Goal: Navigation & Orientation: Find specific page/section

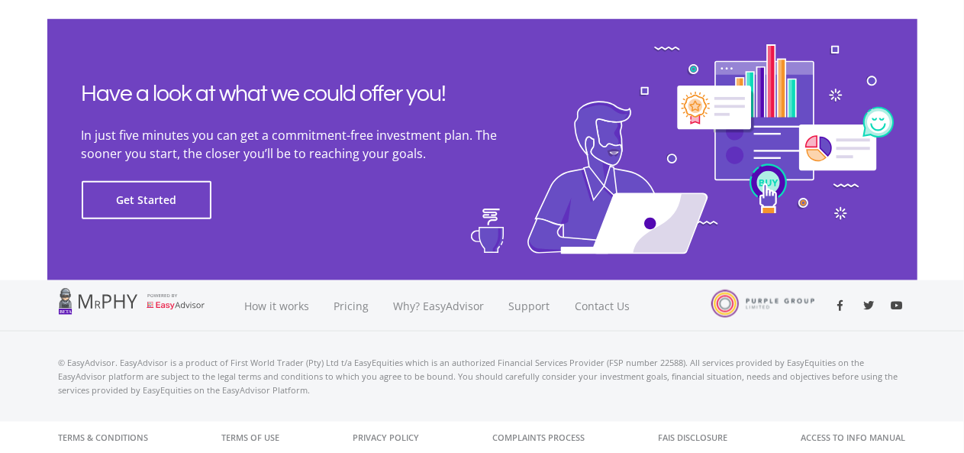
scroll to position [3560, 0]
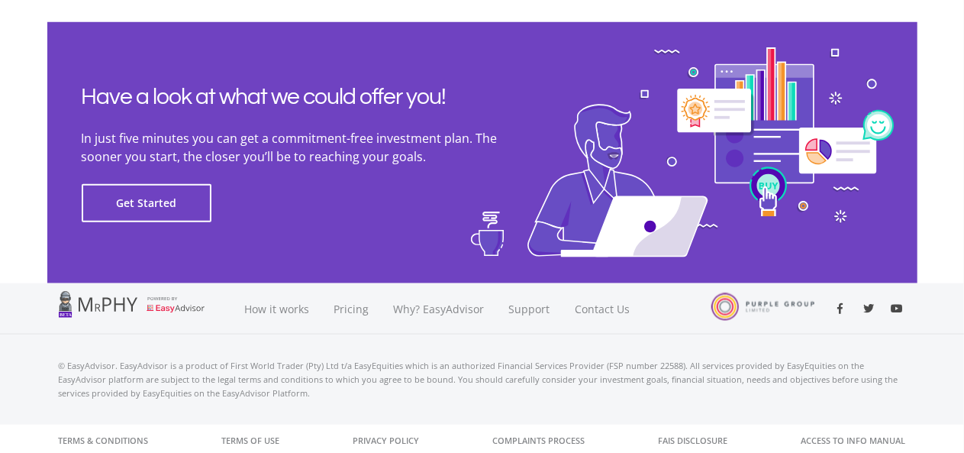
click at [751, 308] on div at bounding box center [763, 306] width 103 height 28
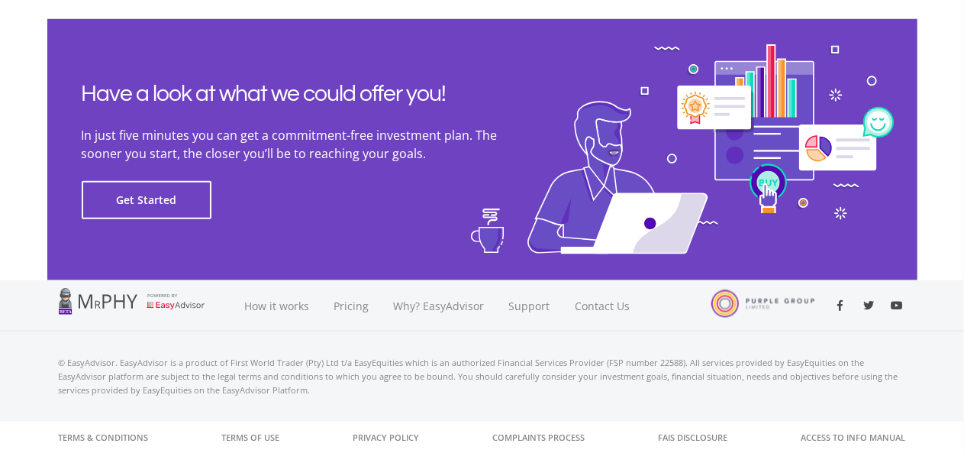
click at [538, 399] on div "© EasyAdvisor. EasyAdvisor is a product of First World Trader (Pty) Ltd t/a Eas…" at bounding box center [482, 376] width 870 height 90
click at [394, 425] on link "Privacy Policy" at bounding box center [387, 437] width 66 height 32
click at [396, 390] on p "© EasyAdvisor. EasyAdvisor is a product of First World Trader (Pty) Ltd t/a Eas…" at bounding box center [483, 376] width 848 height 41
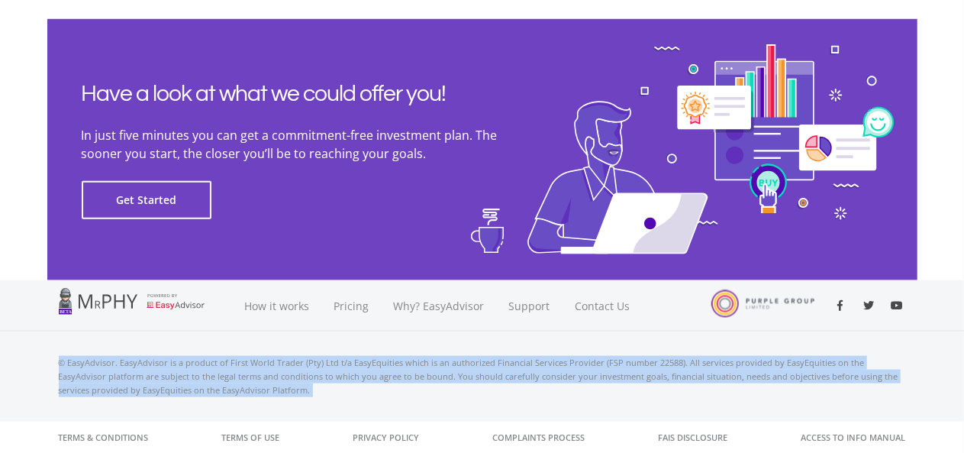
click at [396, 390] on p "© EasyAdvisor. EasyAdvisor is a product of First World Trader (Pty) Ltd t/a Eas…" at bounding box center [483, 376] width 848 height 41
click at [355, 401] on div "© EasyAdvisor. EasyAdvisor is a product of First World Trader (Pty) Ltd t/a Eas…" at bounding box center [482, 376] width 870 height 90
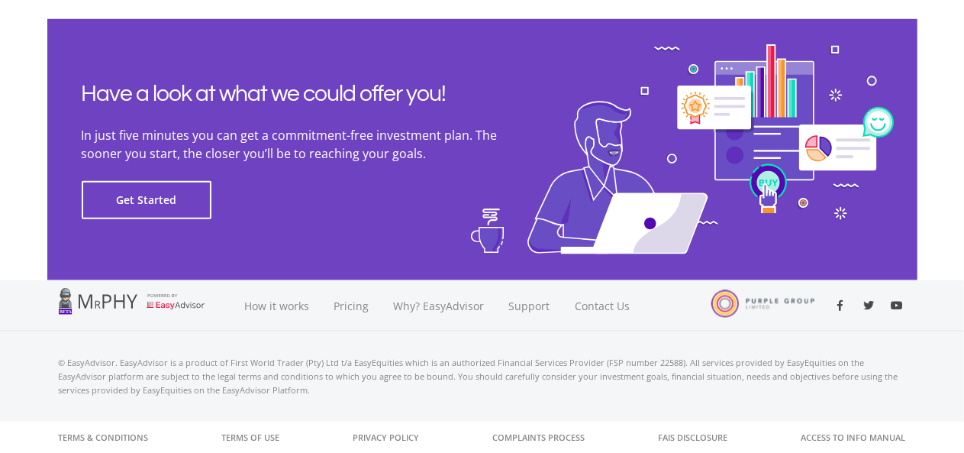
click at [34, 387] on div "© EasyAdvisor. EasyAdvisor is a product of First World Trader (Pty) Ltd t/a Eas…" at bounding box center [482, 376] width 964 height 90
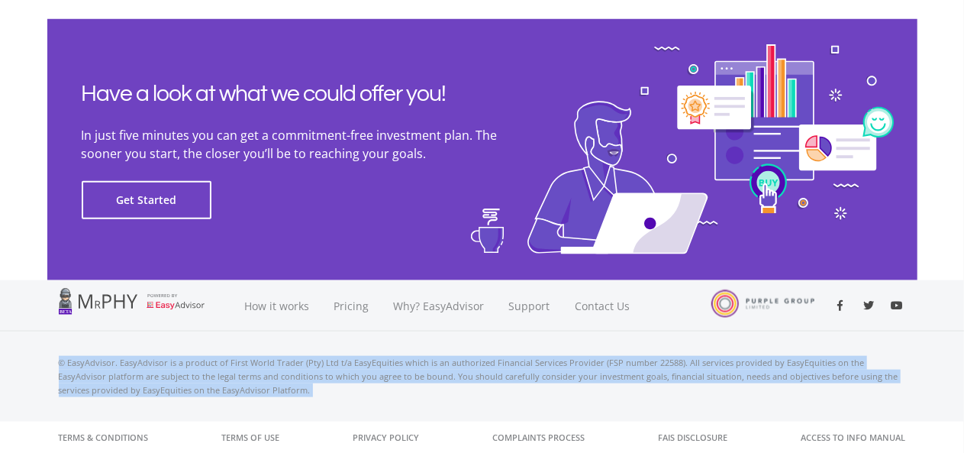
click at [34, 387] on div "© EasyAdvisor. EasyAdvisor is a product of First World Trader (Pty) Ltd t/a Eas…" at bounding box center [482, 376] width 964 height 90
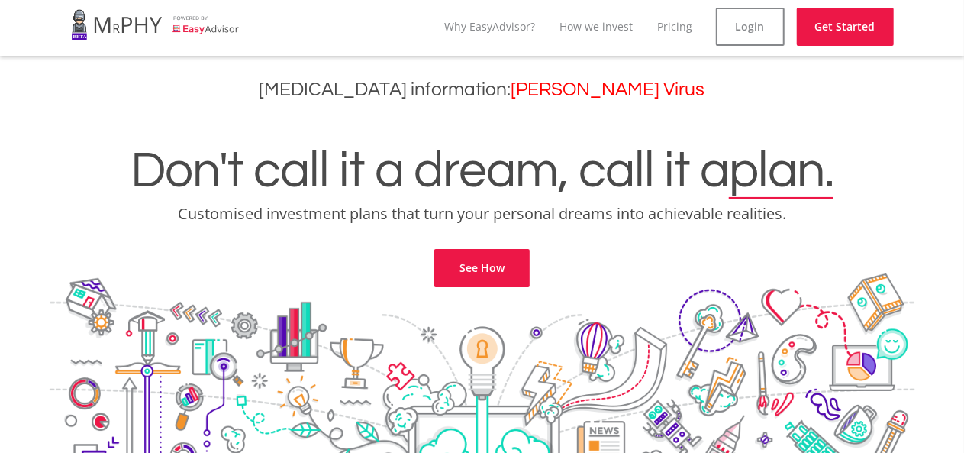
scroll to position [0, 0]
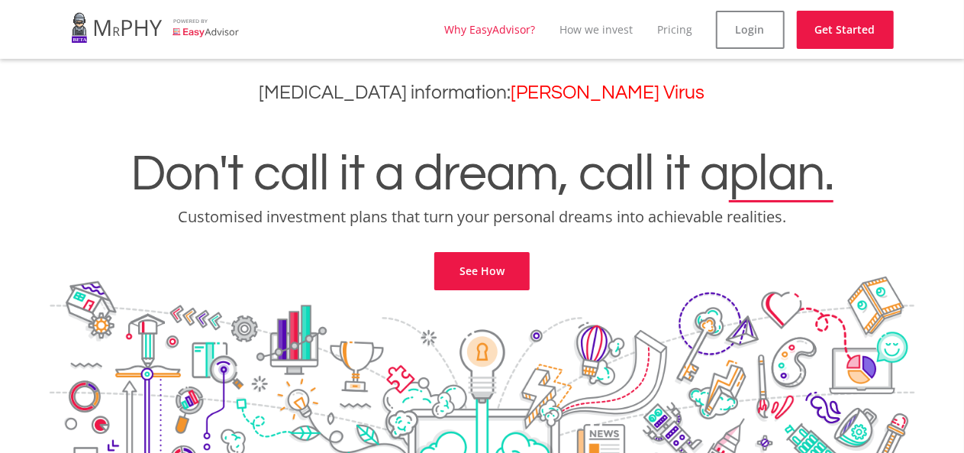
click at [516, 25] on link "Why EasyAdvisor?" at bounding box center [490, 29] width 91 height 15
